Goal: Task Accomplishment & Management: Manage account settings

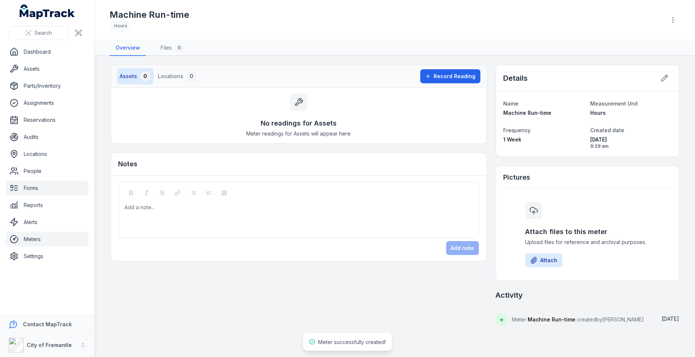
click at [47, 192] on link "Forms" at bounding box center [47, 188] width 83 height 15
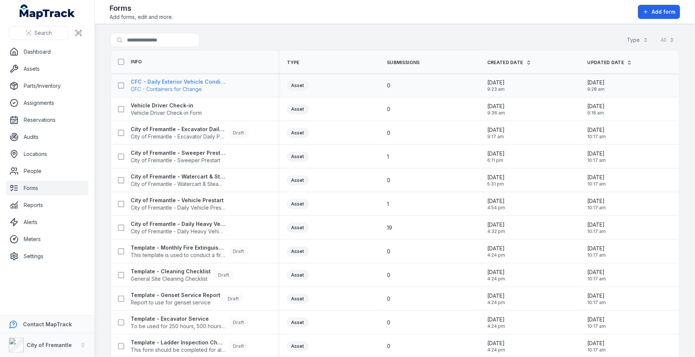
click at [193, 89] on span "CFC - Containers for Change" at bounding box center [178, 89] width 95 height 7
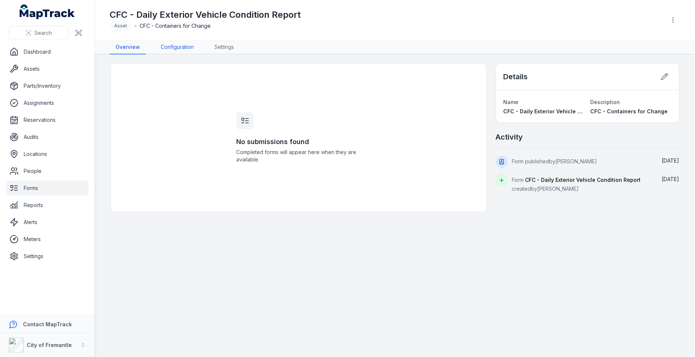
click at [170, 49] on link "Configuration" at bounding box center [177, 47] width 45 height 14
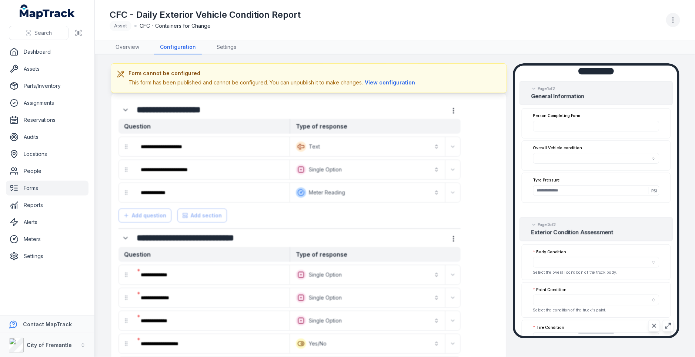
click at [674, 22] on circle "button" at bounding box center [673, 22] width 1 height 1
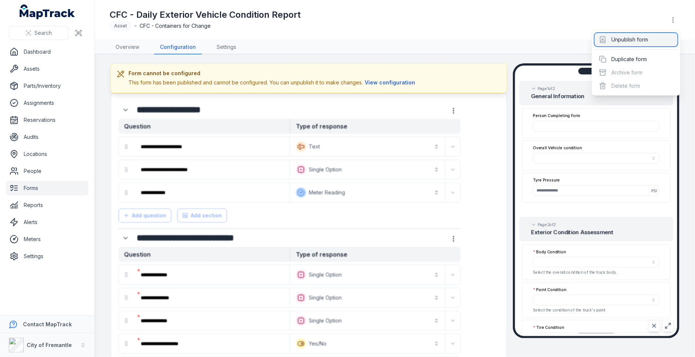
click at [630, 44] on div "Unpublish form" at bounding box center [636, 39] width 83 height 13
